Goal: Information Seeking & Learning: Find specific fact

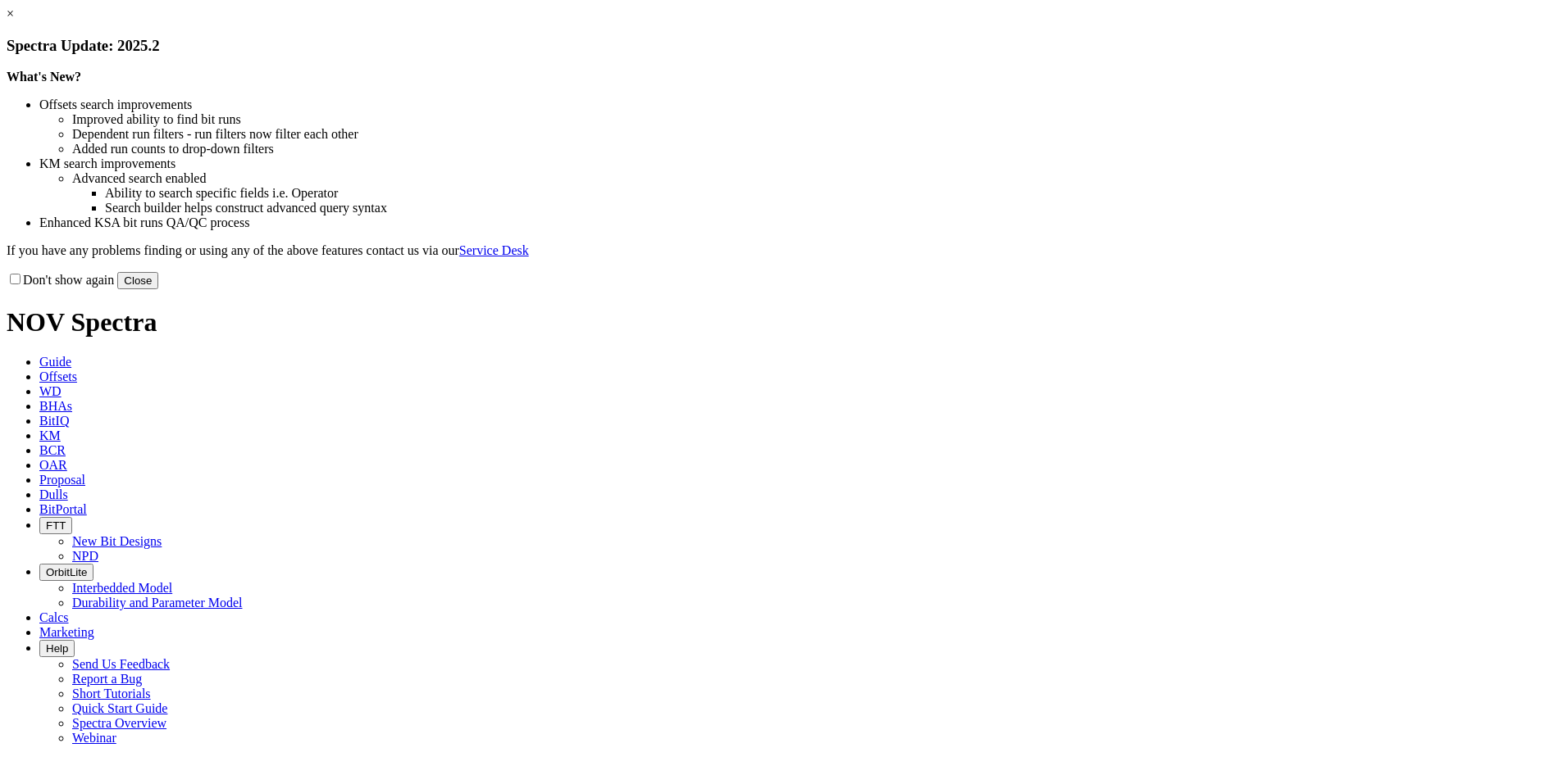
click at [158, 289] on button "Close" at bounding box center [137, 280] width 41 height 17
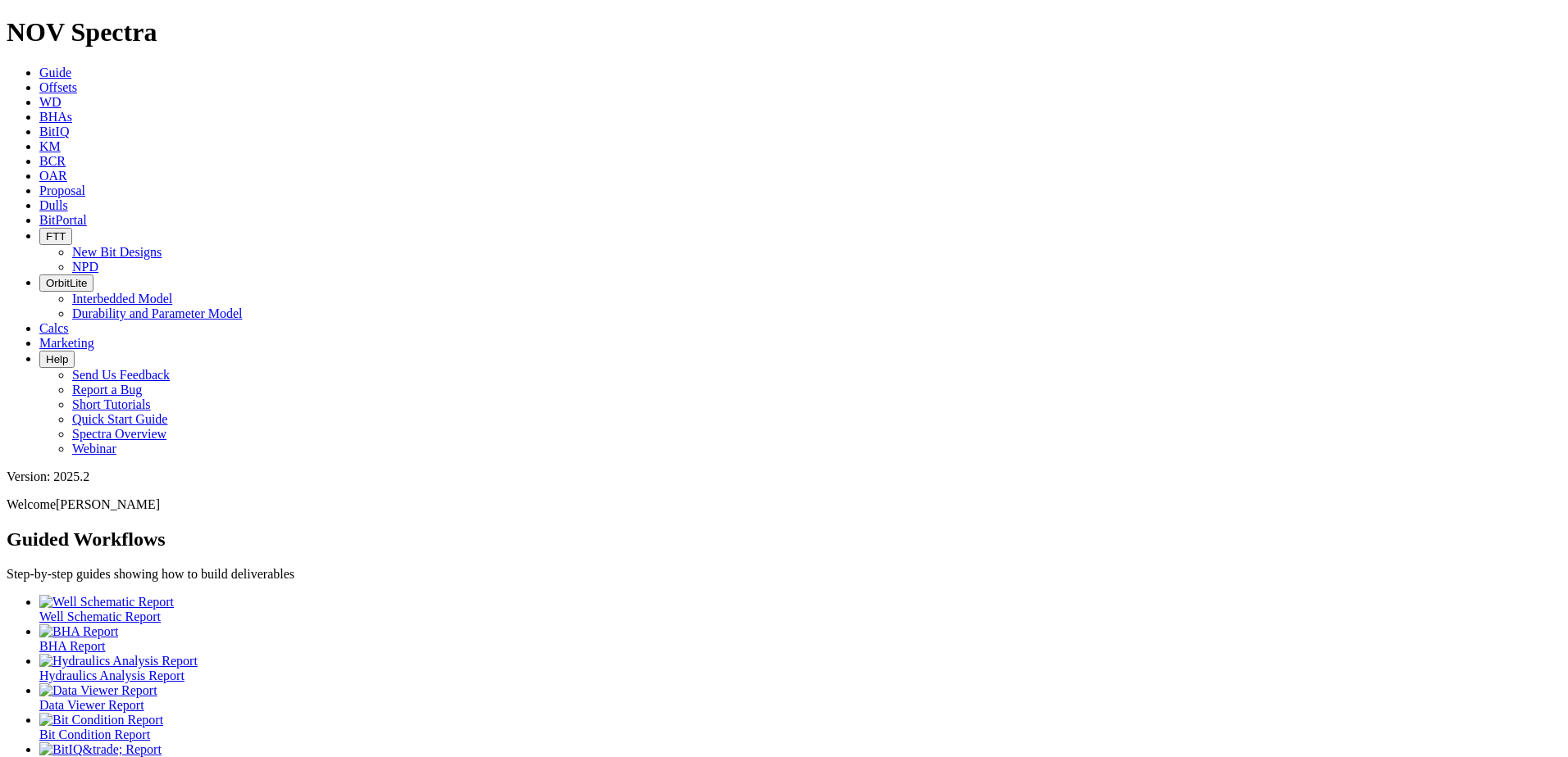
click at [68, 198] on span "Dulls" at bounding box center [54, 205] width 29 height 14
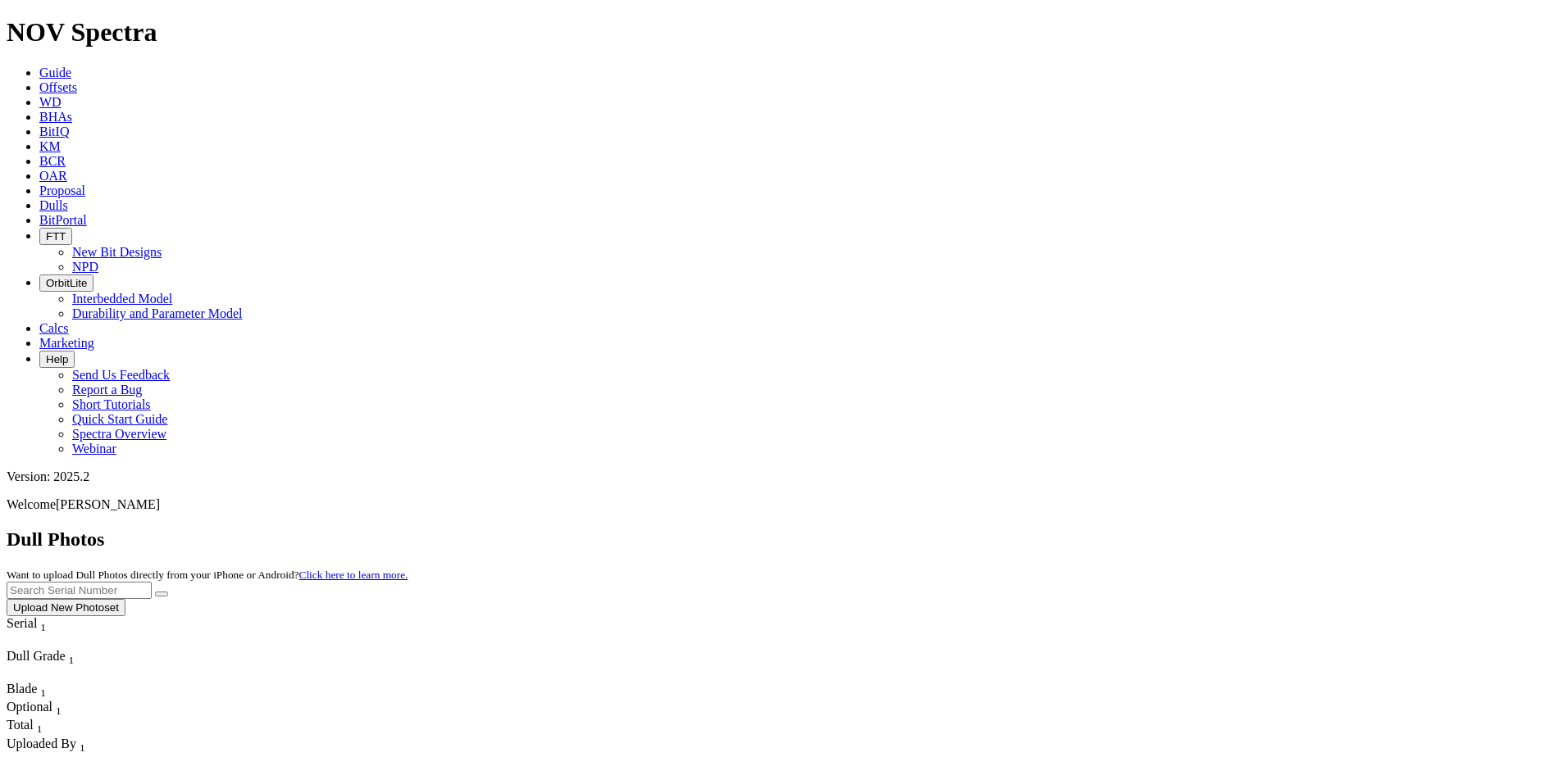
click at [39, 66] on icon at bounding box center [39, 72] width 0 height 14
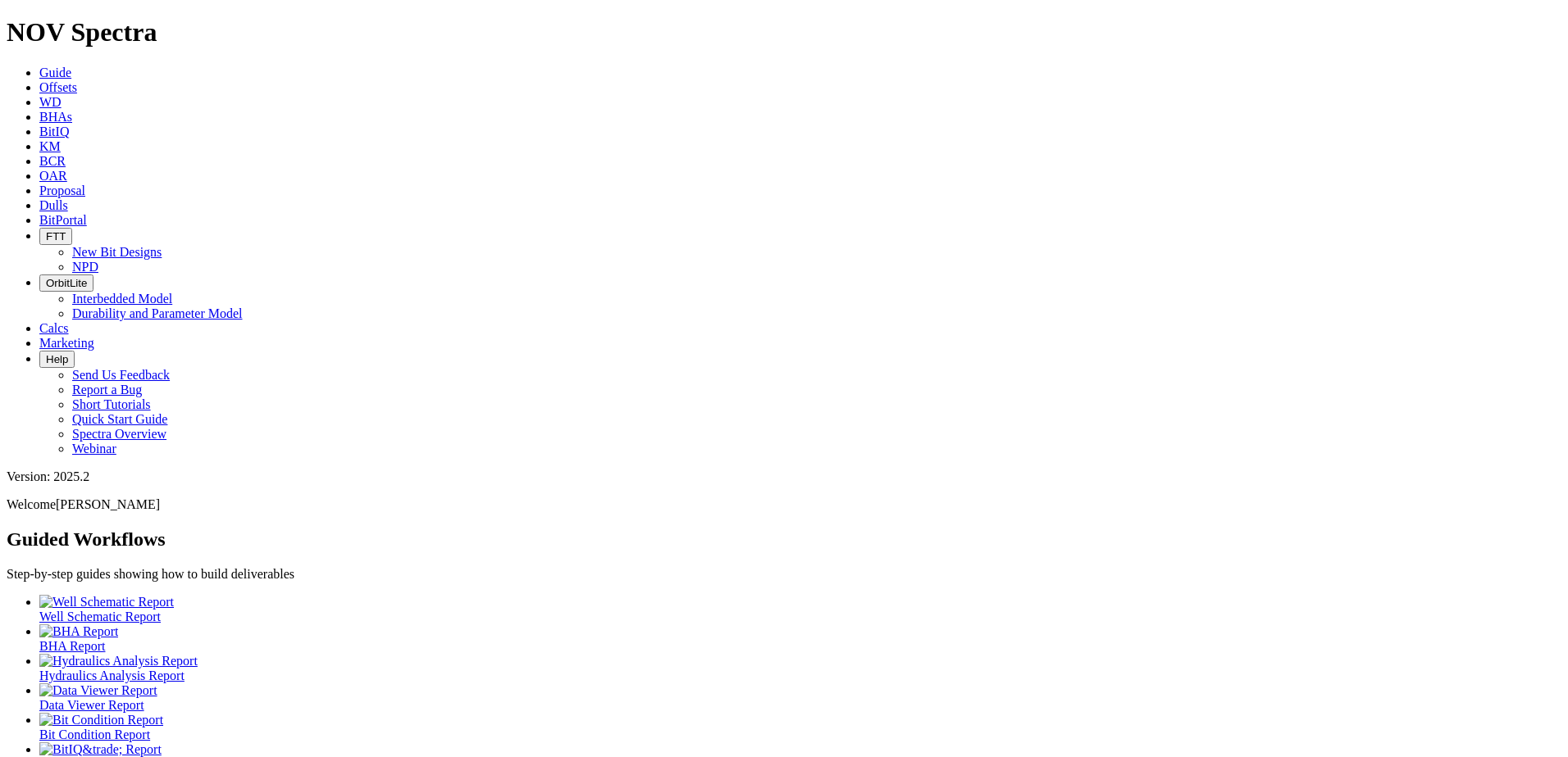
click at [68, 198] on span "Dulls" at bounding box center [54, 205] width 29 height 14
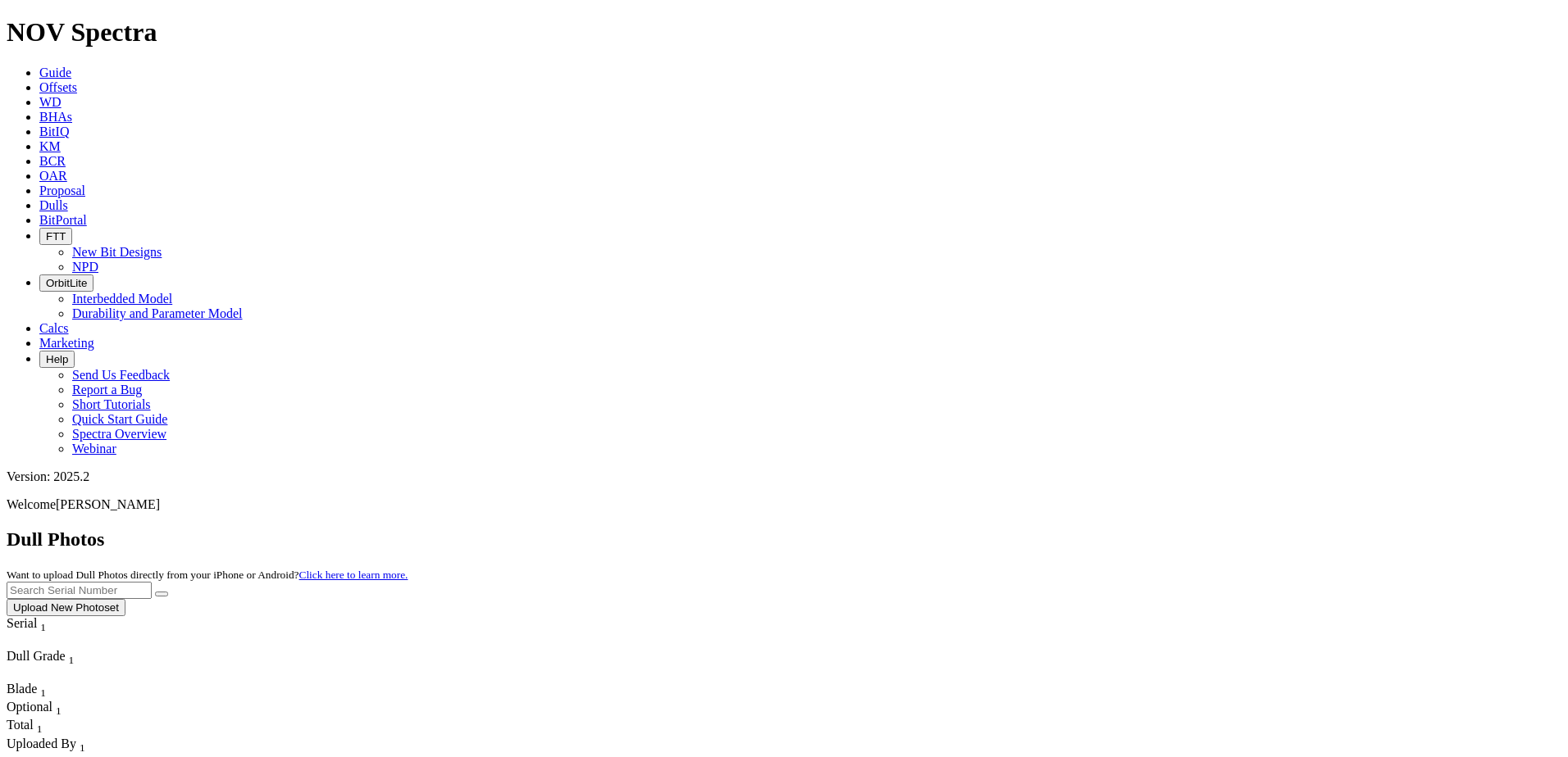
click at [152, 582] on input "text" at bounding box center [78, 590] width 145 height 17
paste input "A304154"
click at [161, 594] on icon "submit" at bounding box center [161, 594] width 0 height 0
click at [152, 582] on input "A304154" at bounding box center [78, 590] width 145 height 17
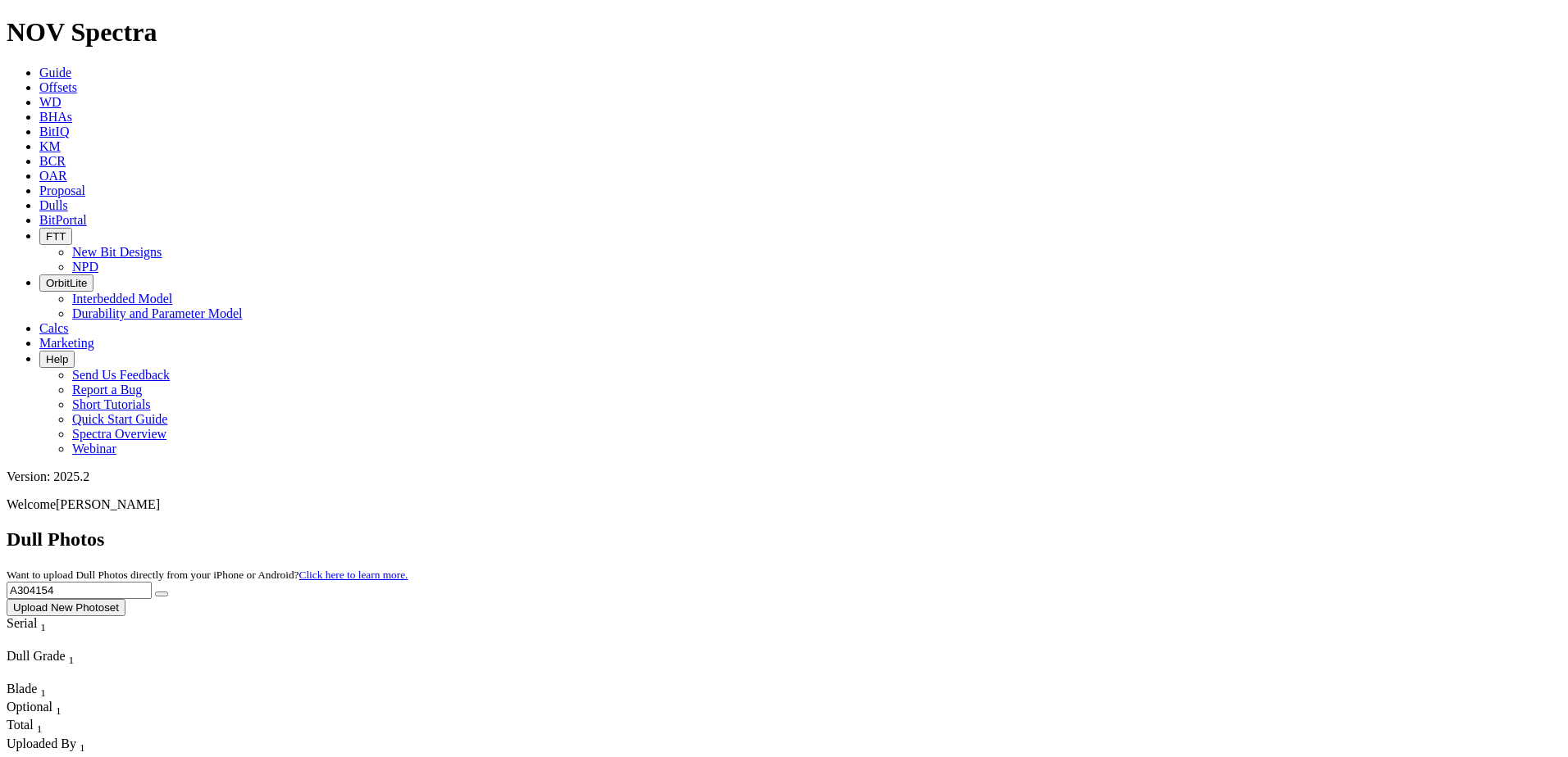
click at [152, 582] on input "A304154" at bounding box center [78, 590] width 145 height 17
paste input "6736"
click at [168, 591] on button "submit" at bounding box center [161, 593] width 13 height 5
click at [152, 582] on input "A306736" at bounding box center [78, 590] width 145 height 17
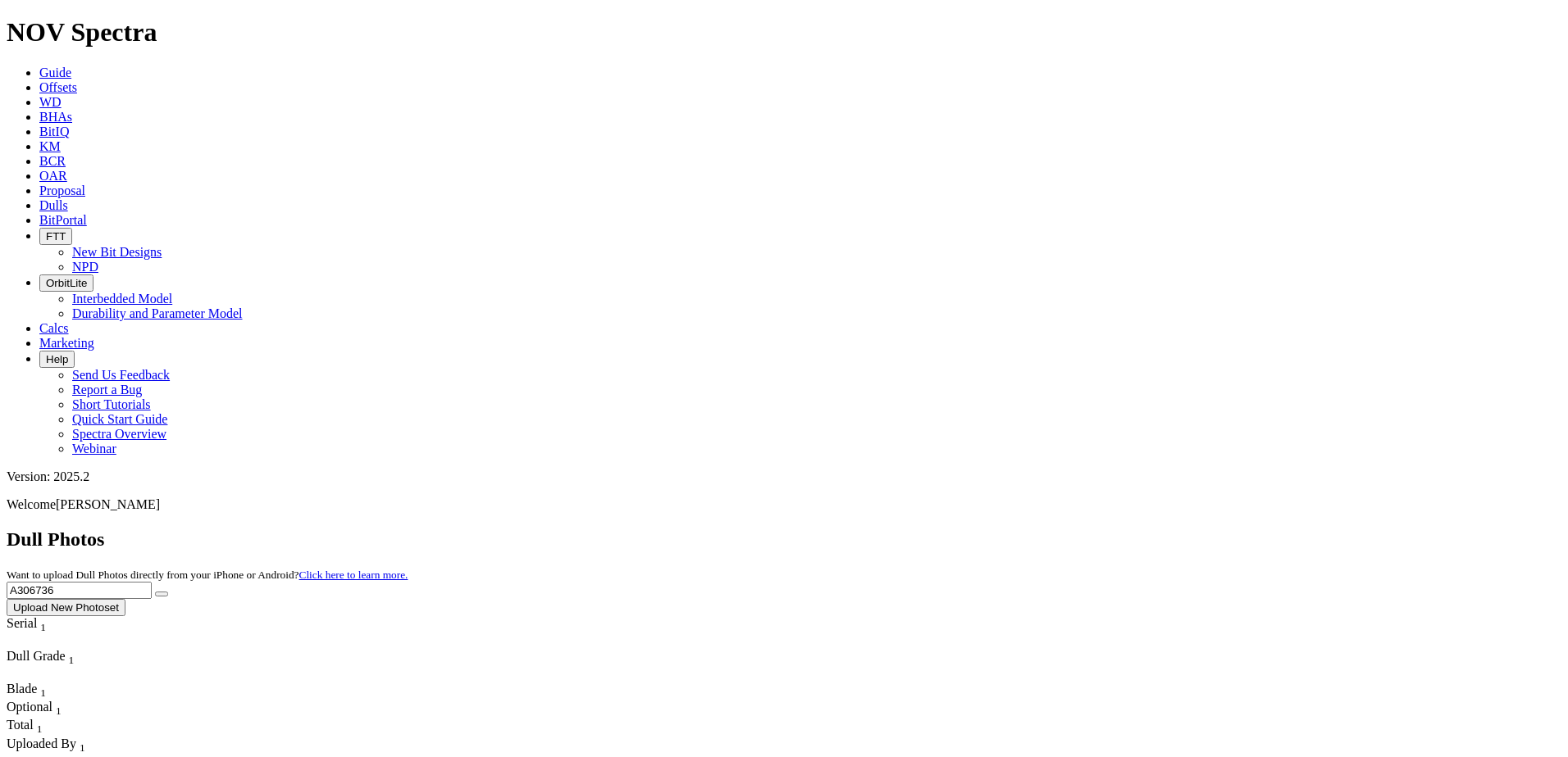
paste input "4352"
click at [168, 591] on button "submit" at bounding box center [161, 593] width 13 height 5
click at [152, 582] on input "A304352" at bounding box center [78, 590] width 145 height 17
paste input "153"
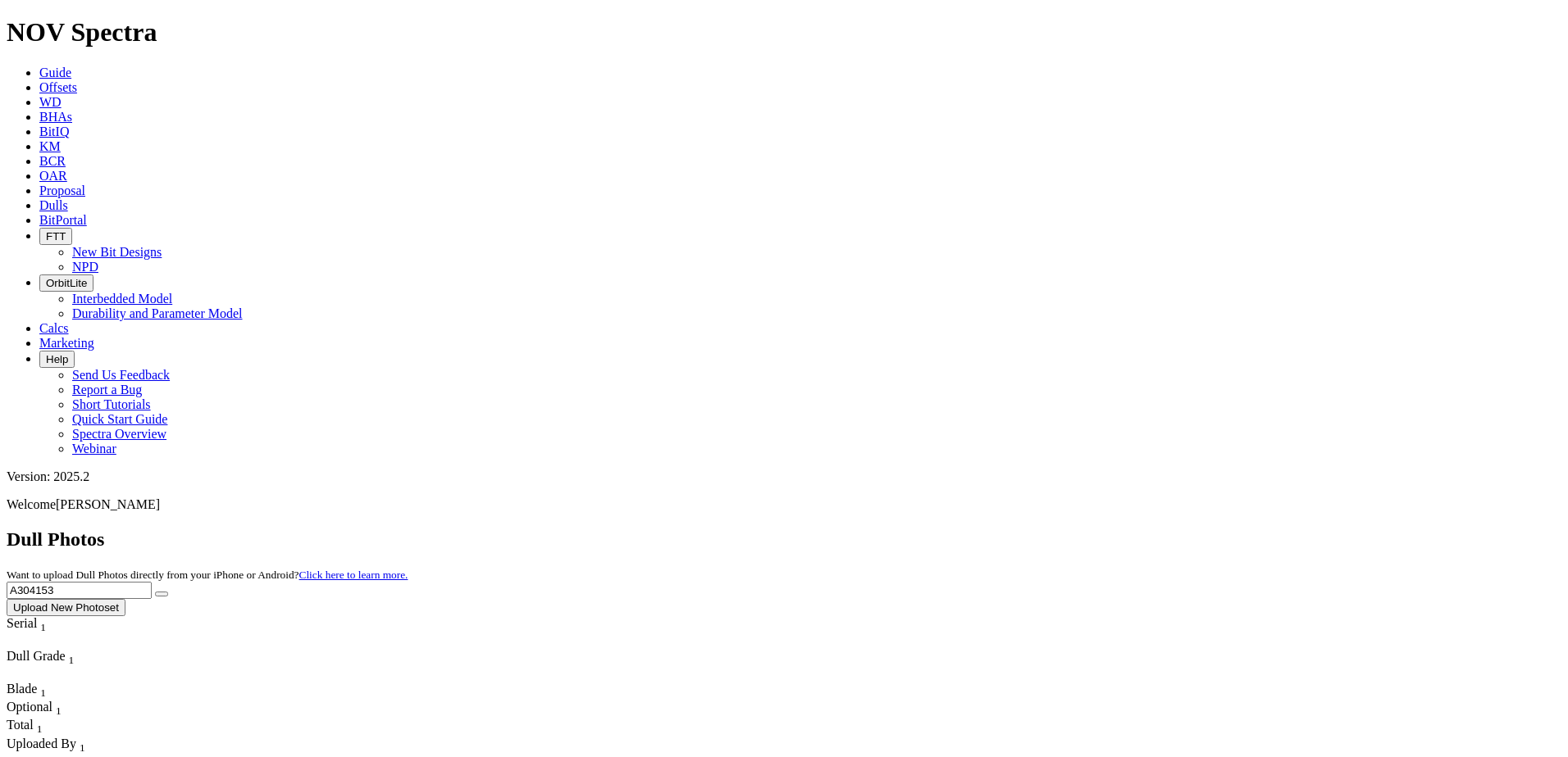
type input "A304153"
click at [168, 591] on button "submit" at bounding box center [161, 593] width 13 height 5
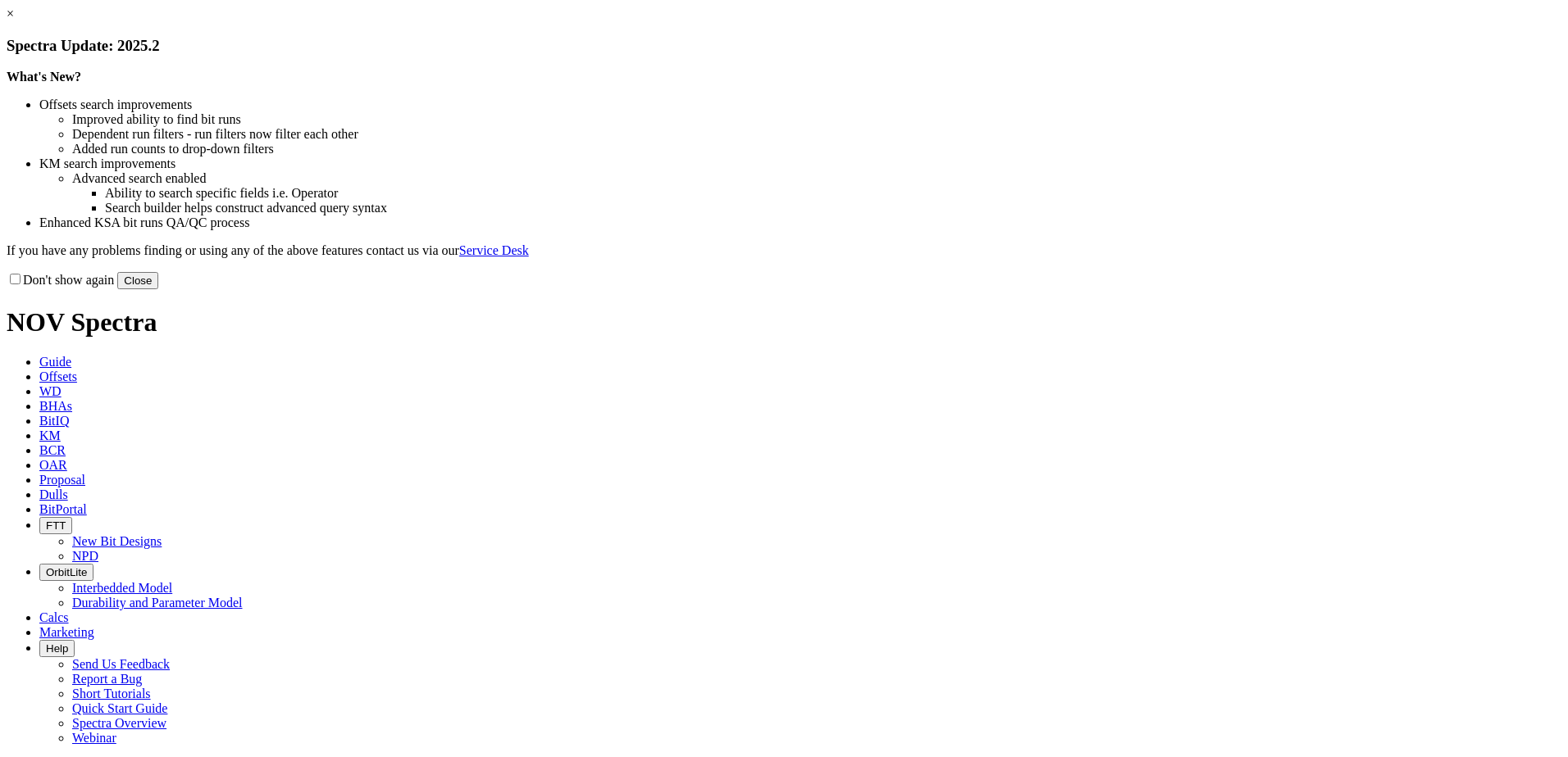
click at [158, 289] on button "Close" at bounding box center [137, 280] width 41 height 17
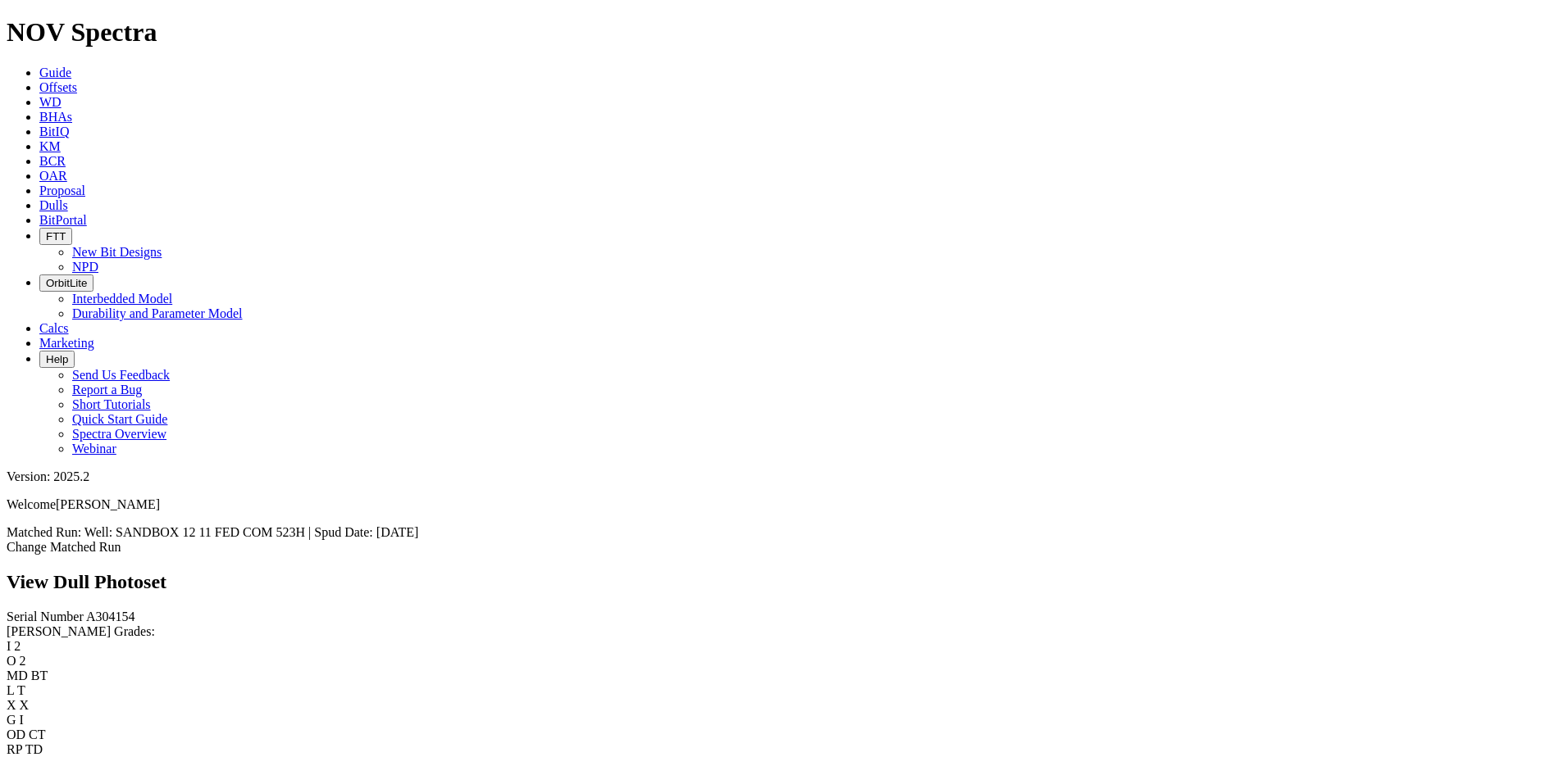
scroll to position [2541, 0]
